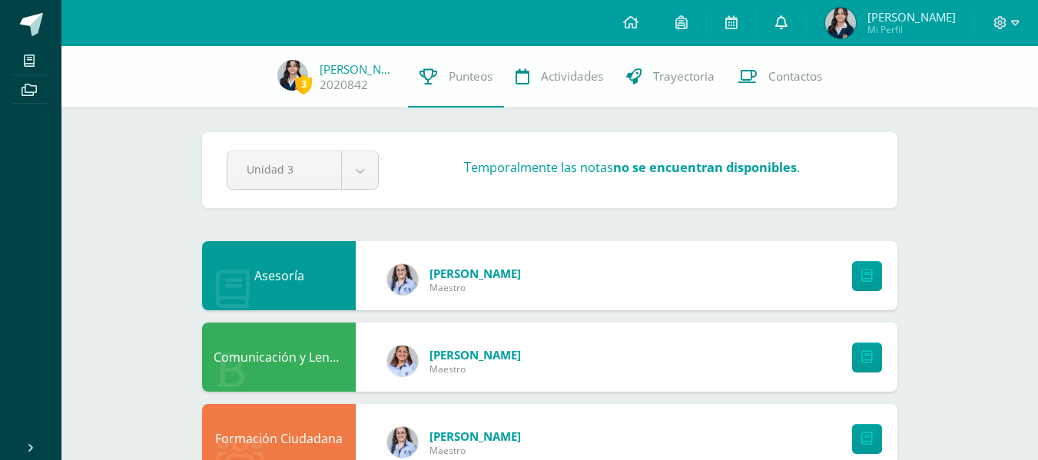
click at [806, 28] on link at bounding box center [781, 23] width 49 height 46
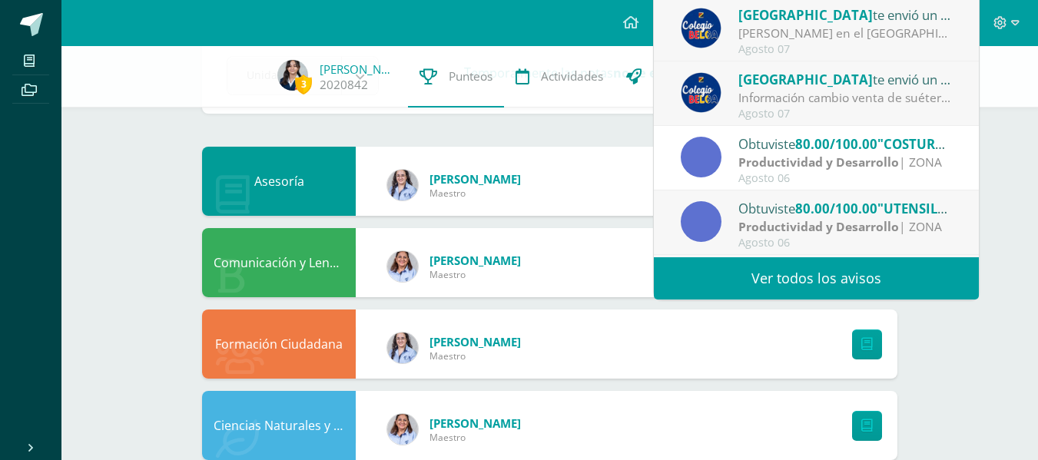
scroll to position [154, 0]
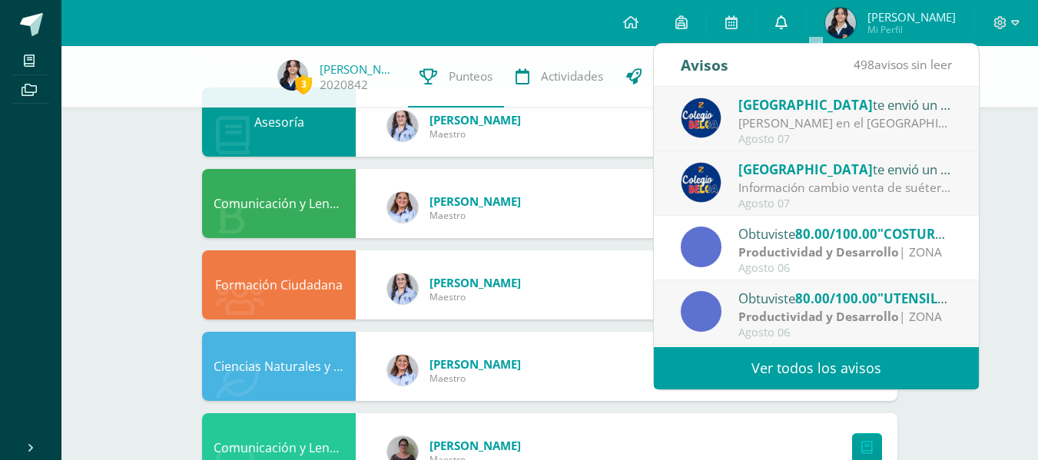
click at [806, 20] on link at bounding box center [781, 23] width 49 height 46
click at [775, 166] on span "[GEOGRAPHIC_DATA]" at bounding box center [805, 170] width 134 height 18
click at [851, 159] on div "Colegio Belga te envió un aviso Abuelitos Heladeros en el Colegio Belga.: Estim…" at bounding box center [979, 217] width 650 height 260
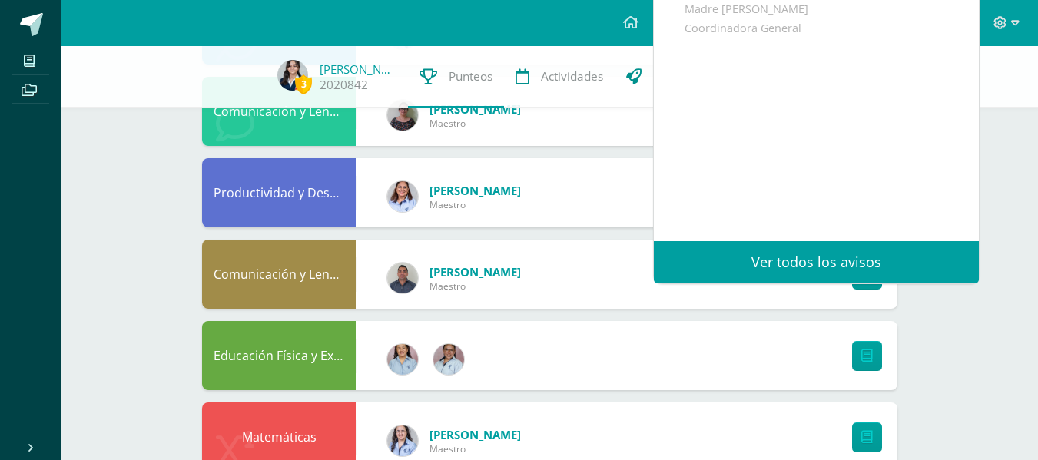
scroll to position [615, 0]
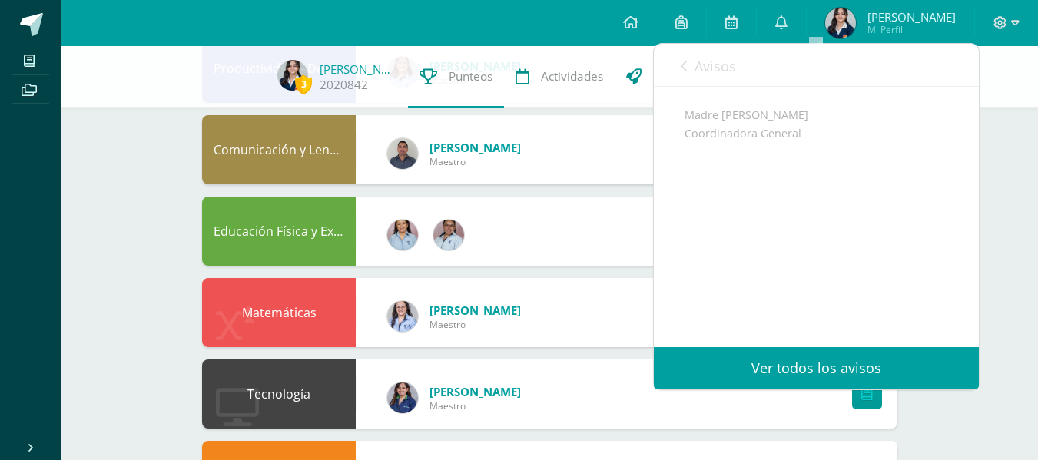
click at [697, 67] on span "Avisos" at bounding box center [715, 66] width 41 height 18
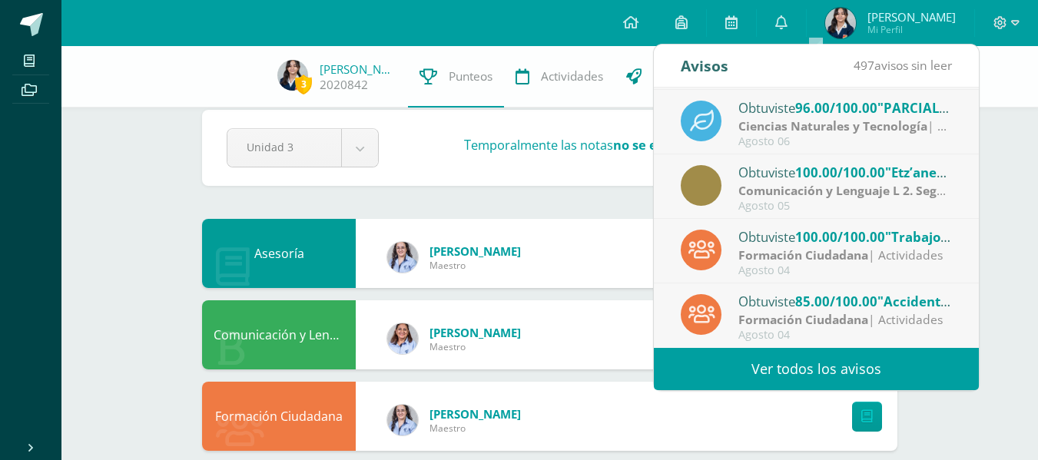
scroll to position [99, 0]
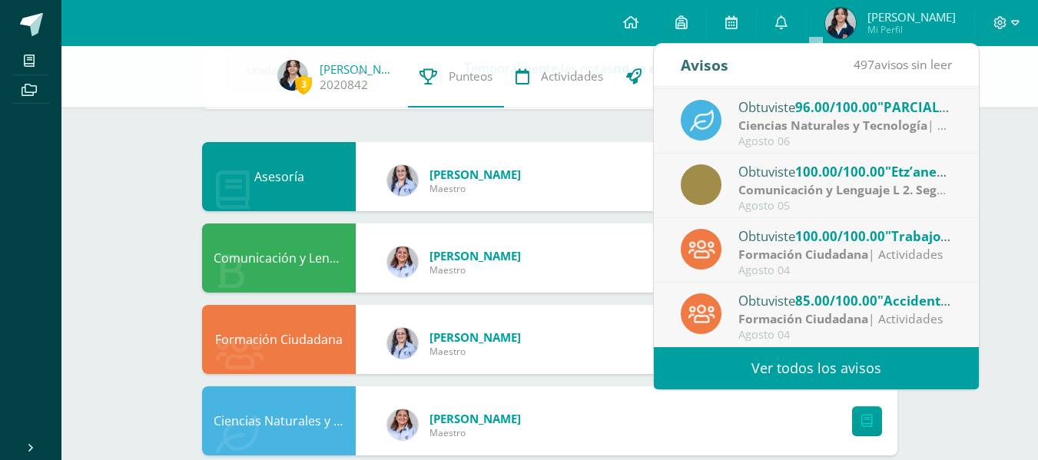
click at [750, 367] on link "Ver todos los avisos" at bounding box center [816, 368] width 325 height 42
